Goal: Navigation & Orientation: Find specific page/section

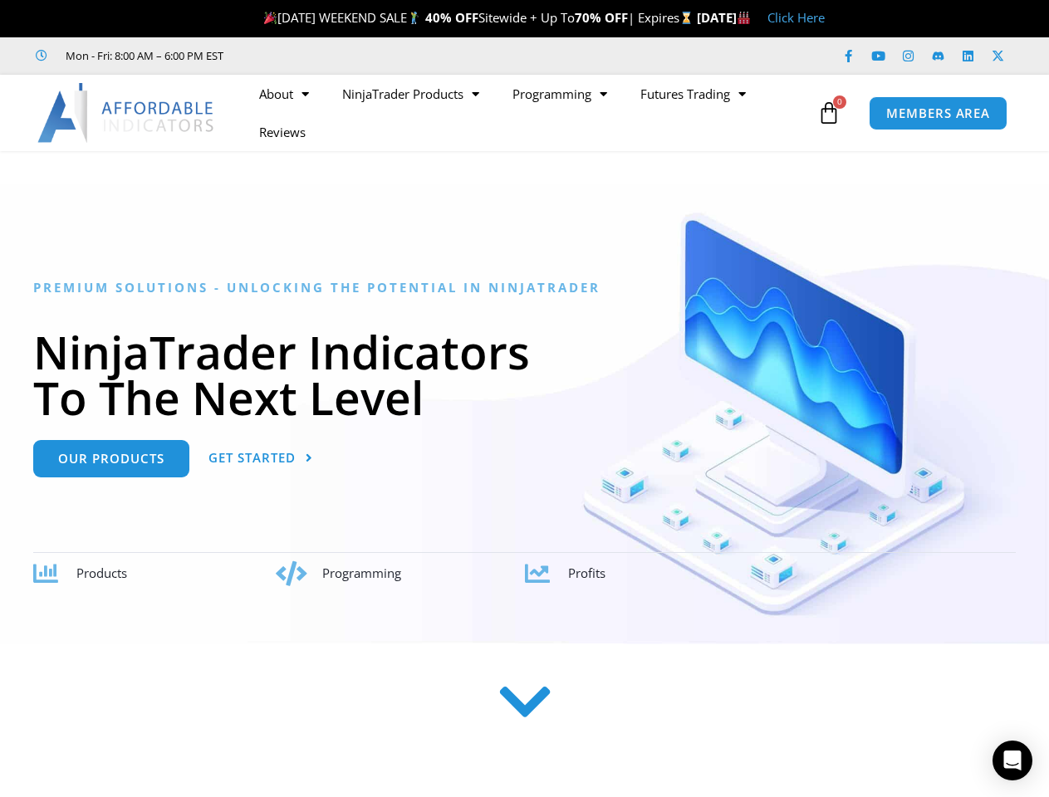
click at [524, 399] on h1 "NinjaTrader Indicators To The Next Level" at bounding box center [524, 374] width 983 height 91
click at [527, 113] on ul "About Contact Us Premium Support Team Partners NinjaTrader NinjaTrader FAQ Ninj…" at bounding box center [528, 113] width 571 height 76
click at [829, 113] on icon at bounding box center [828, 112] width 23 height 23
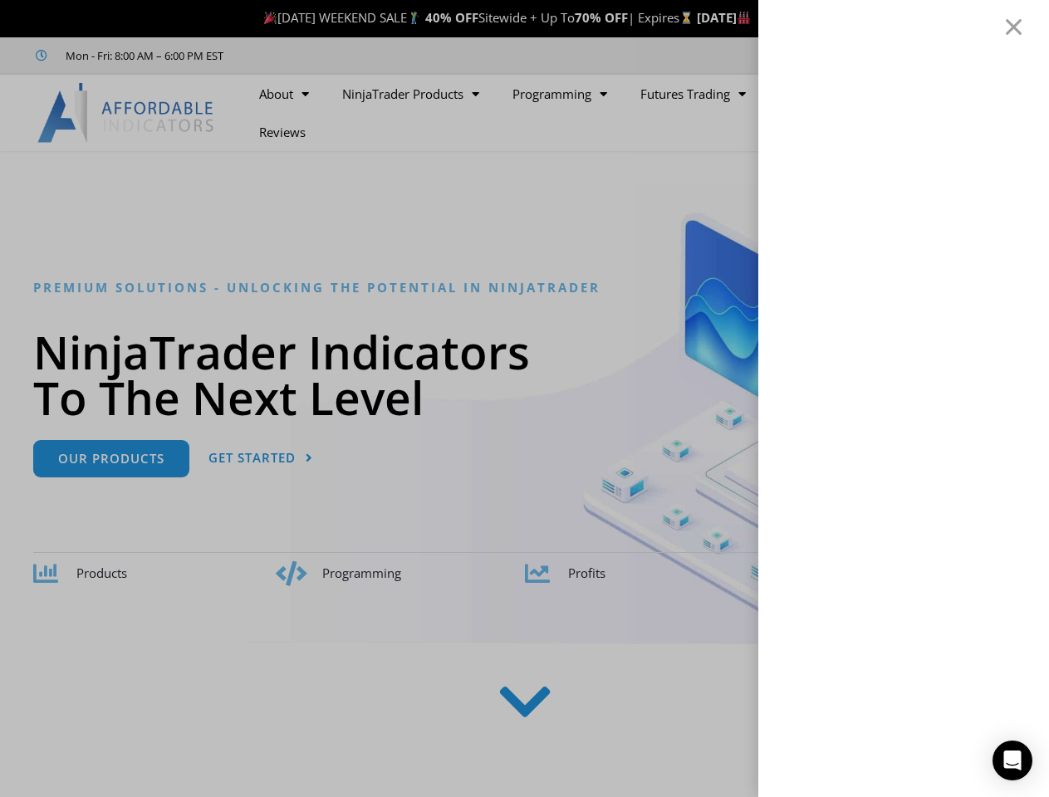
click at [1012, 761] on icon "Open Intercom Messenger" at bounding box center [1012, 761] width 17 height 20
